Goal: Transaction & Acquisition: Purchase product/service

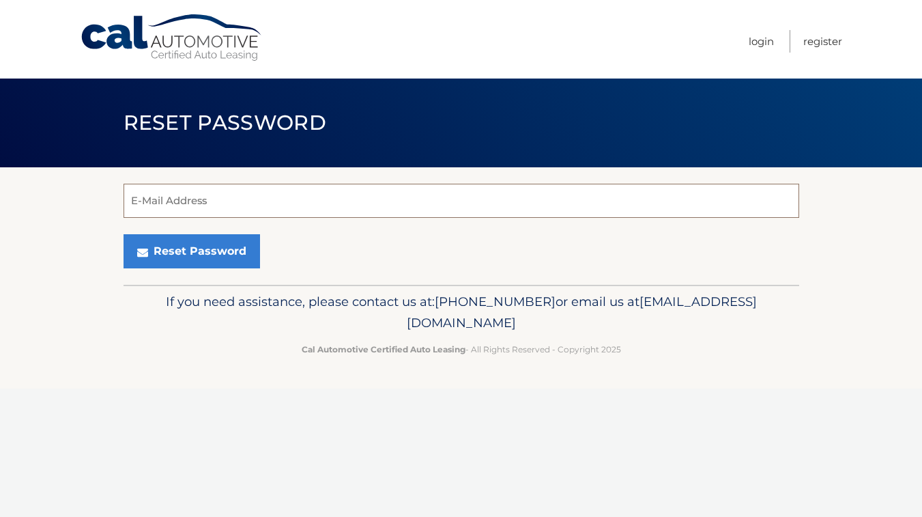
click at [230, 208] on input "E-Mail Address" at bounding box center [462, 201] width 676 height 34
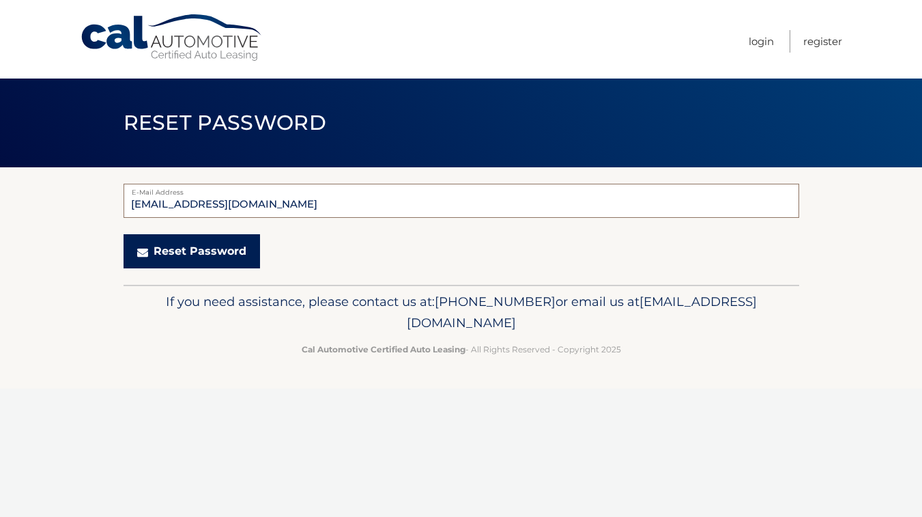
type input "[EMAIL_ADDRESS][DOMAIN_NAME]"
click at [223, 250] on button "Reset Password" at bounding box center [192, 251] width 136 height 34
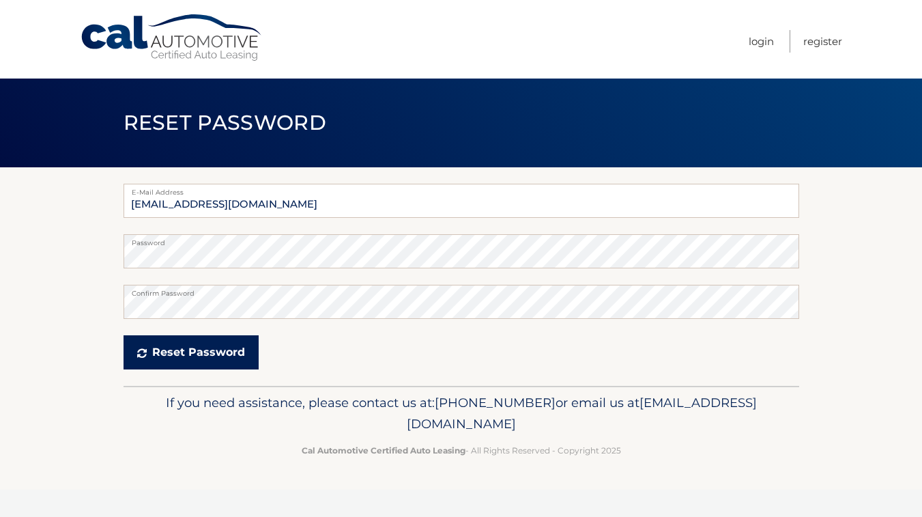
click at [204, 345] on button "Reset Password" at bounding box center [191, 352] width 135 height 34
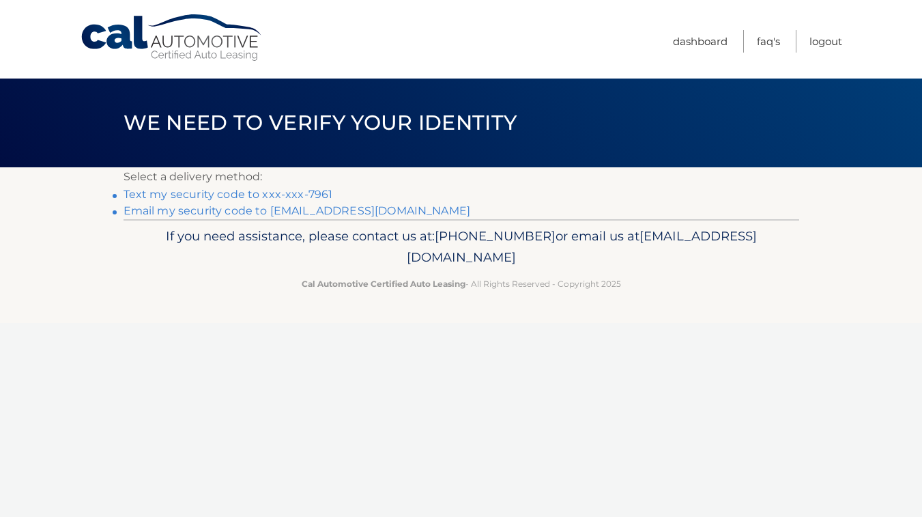
click at [289, 194] on link "Text my security code to xxx-xxx-7961" at bounding box center [229, 194] width 210 height 13
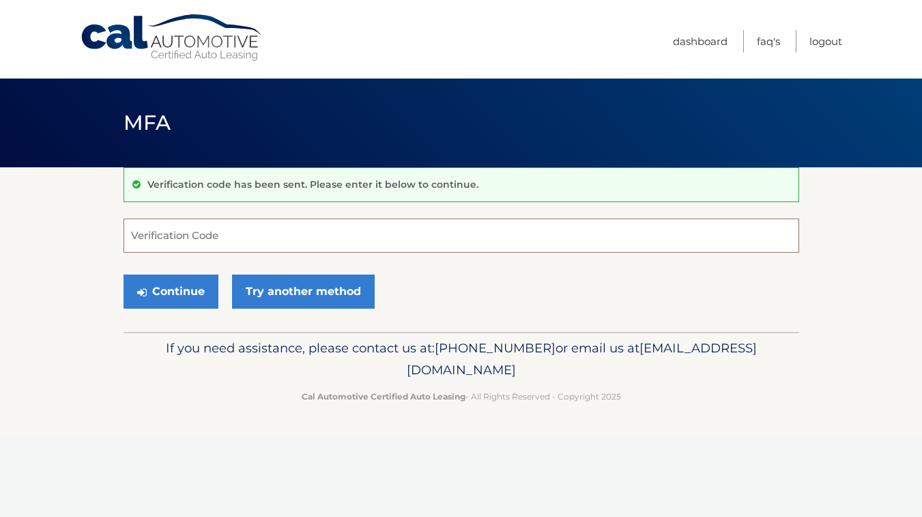
click at [182, 240] on input "Verification Code" at bounding box center [462, 235] width 676 height 34
type input "449573"
click at [169, 293] on button "Continue" at bounding box center [171, 291] width 95 height 34
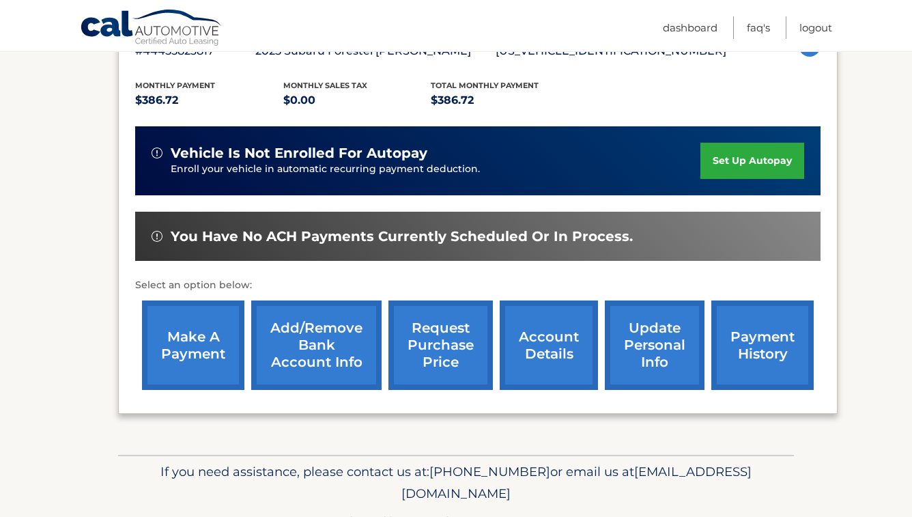
scroll to position [273, 0]
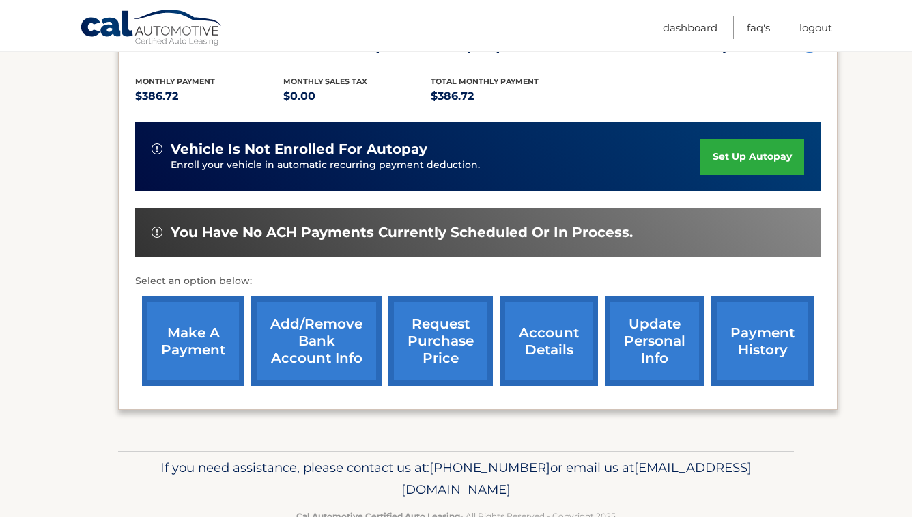
click at [207, 335] on link "make a payment" at bounding box center [193, 340] width 102 height 89
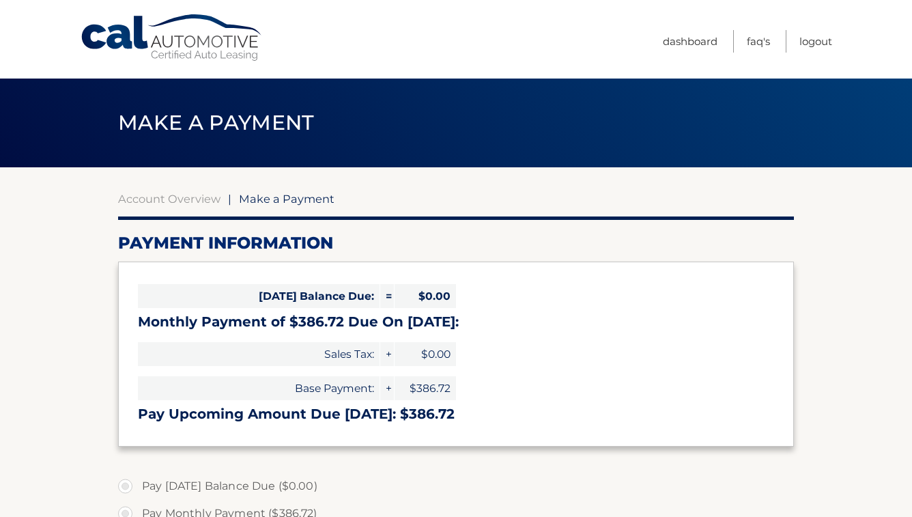
select select "YmZhZTY0YmEtMjg1Zi00YWZhLTg0OTMtNWZjOGFjYjRlNjRk"
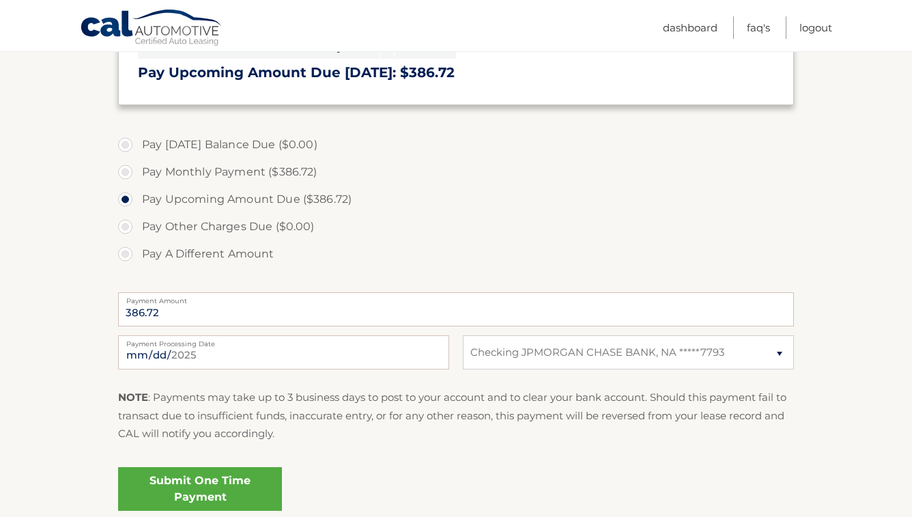
scroll to position [409, 0]
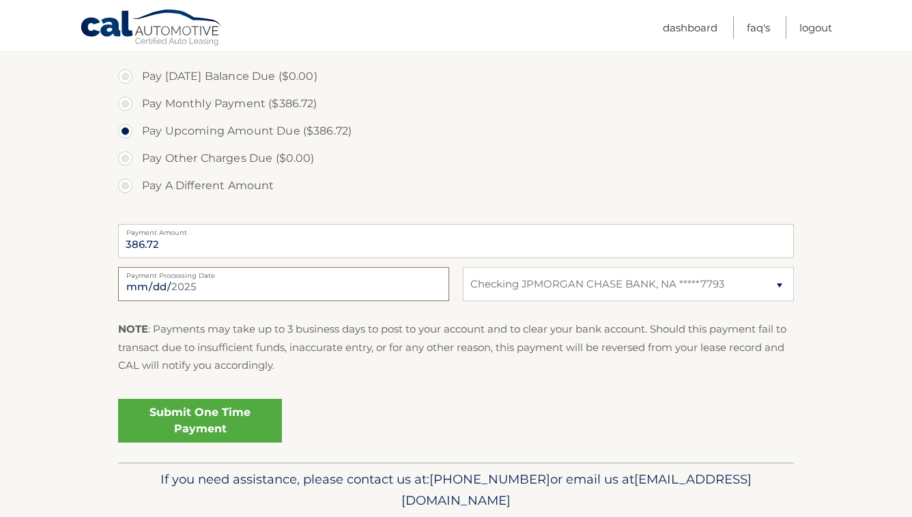
click at [153, 287] on input "[DATE]" at bounding box center [283, 284] width 331 height 34
type input "[DATE]"
click at [226, 422] on link "Submit One Time Payment" at bounding box center [200, 421] width 164 height 44
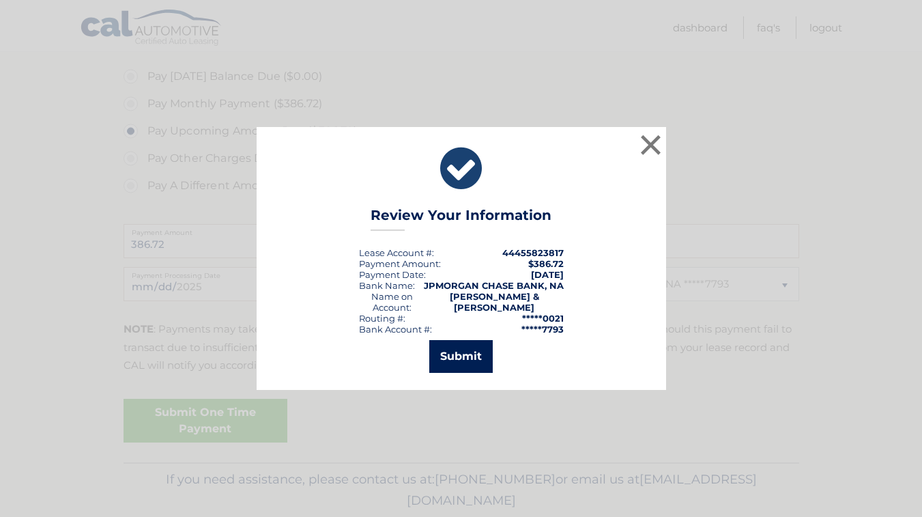
click at [452, 356] on button "Submit" at bounding box center [460, 356] width 63 height 33
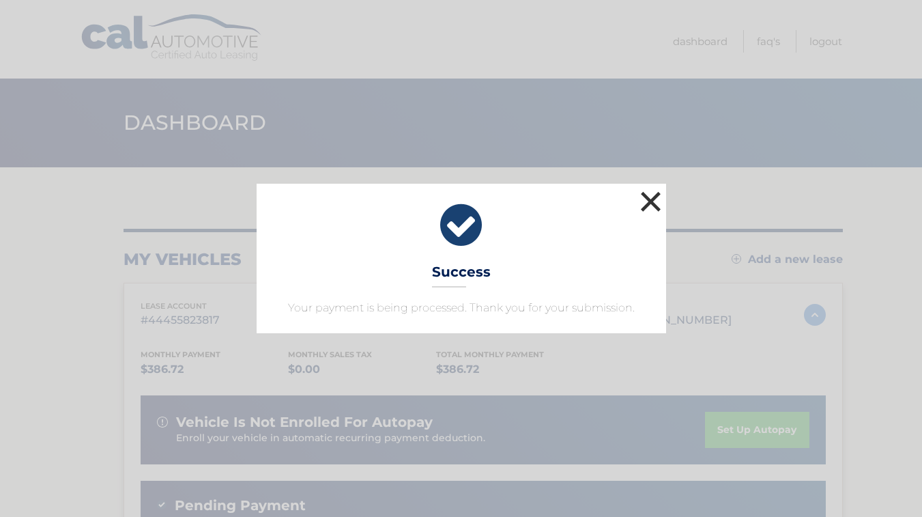
click at [654, 205] on button "×" at bounding box center [650, 201] width 27 height 27
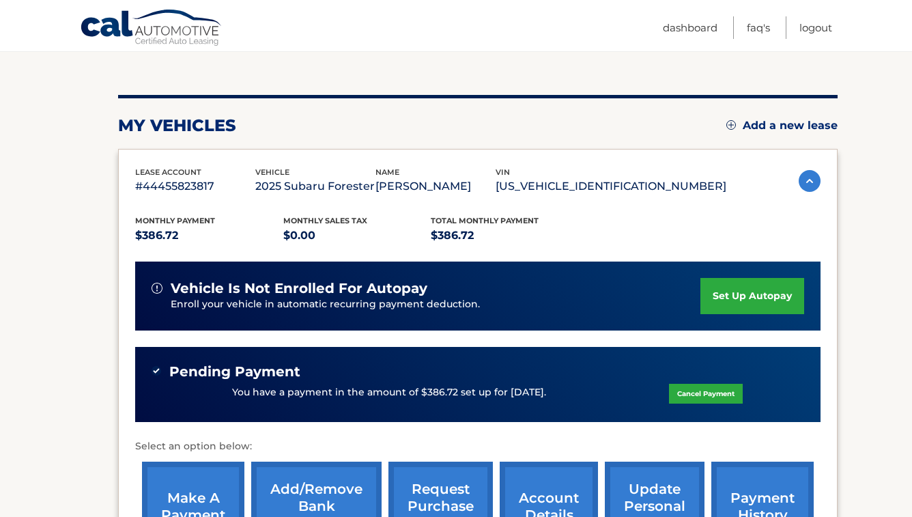
scroll to position [136, 0]
